Goal: Communication & Community: Answer question/provide support

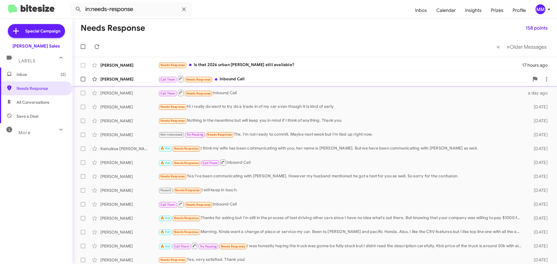
drag, startPoint x: 132, startPoint y: 77, endPoint x: 139, endPoint y: 77, distance: 6.7
click at [133, 77] on div "[PERSON_NAME]" at bounding box center [129, 79] width 58 height 6
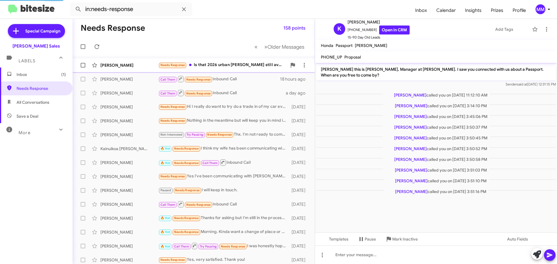
click at [136, 64] on div "[PERSON_NAME]" at bounding box center [129, 65] width 58 height 6
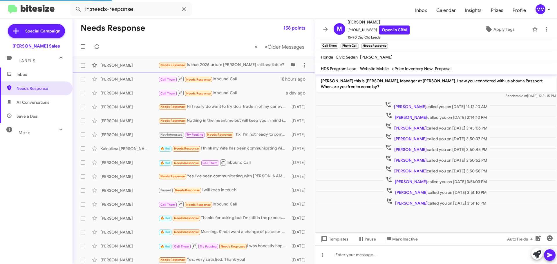
scroll to position [58, 0]
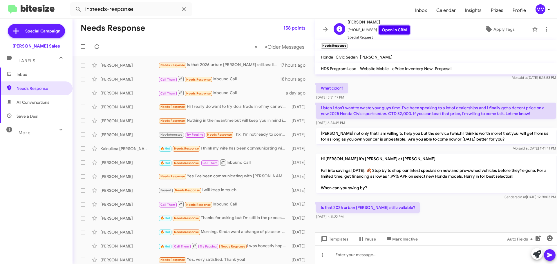
click at [388, 29] on link "Open in CRM" at bounding box center [394, 30] width 30 height 9
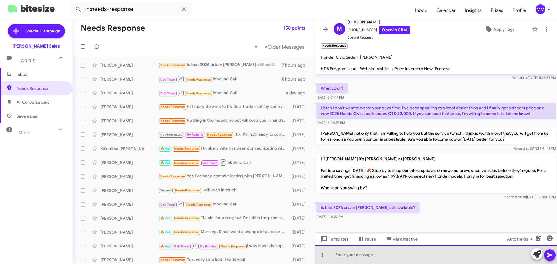
drag, startPoint x: 353, startPoint y: 256, endPoint x: 356, endPoint y: 256, distance: 3.2
click at [354, 256] on div at bounding box center [436, 255] width 242 height 19
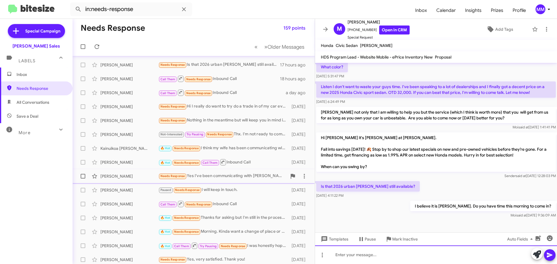
scroll to position [0, 0]
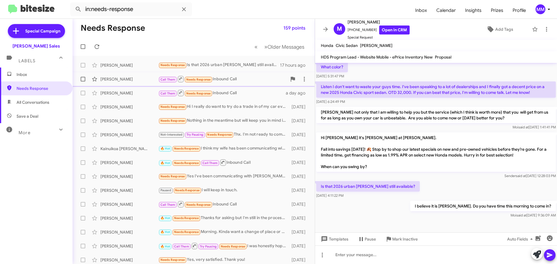
click at [119, 80] on div "[PERSON_NAME]" at bounding box center [129, 79] width 58 height 6
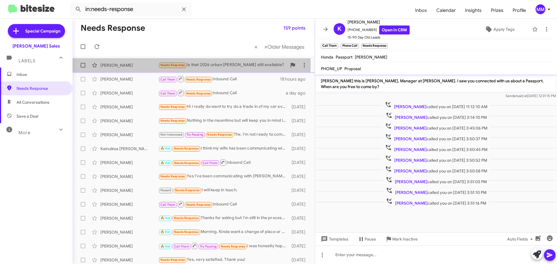
click at [124, 64] on div "[PERSON_NAME]" at bounding box center [129, 65] width 58 height 6
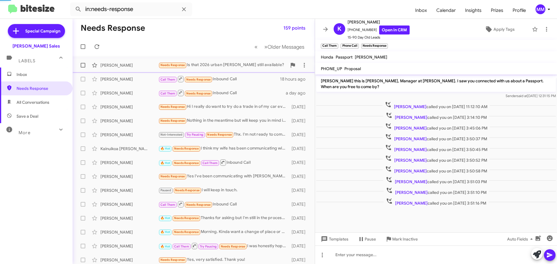
scroll to position [67, 0]
